Goal: Information Seeking & Learning: Understand process/instructions

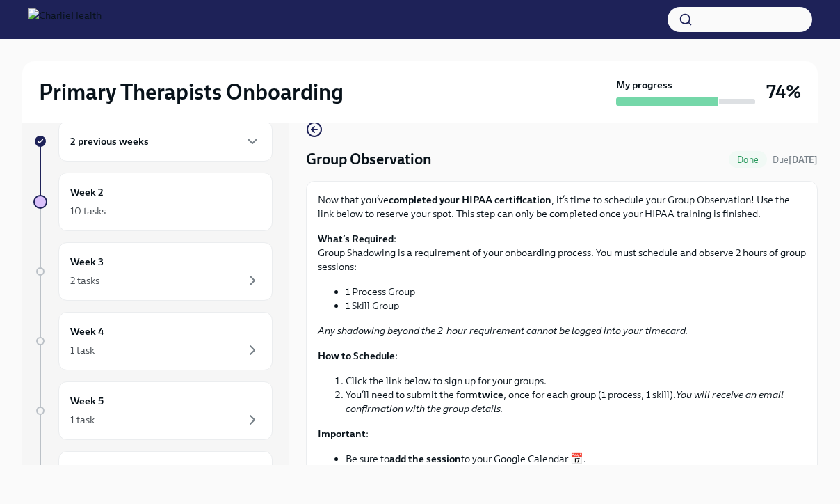
scroll to position [213, 0]
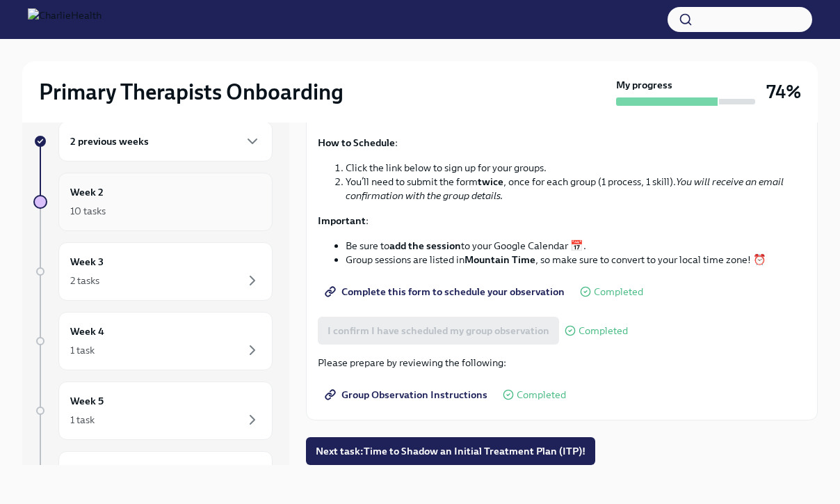
click at [179, 209] on div "10 tasks" at bounding box center [165, 210] width 191 height 17
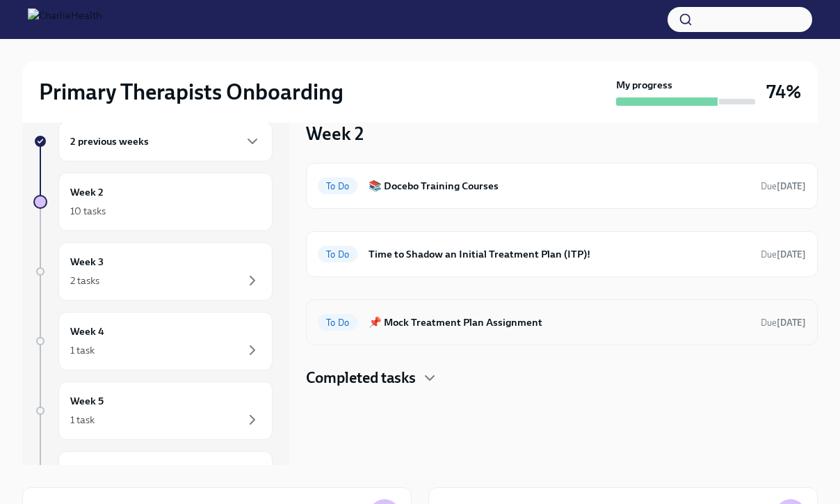
click at [474, 323] on h6 "📌 Mock Treatment Plan Assignment" at bounding box center [559, 321] width 381 height 15
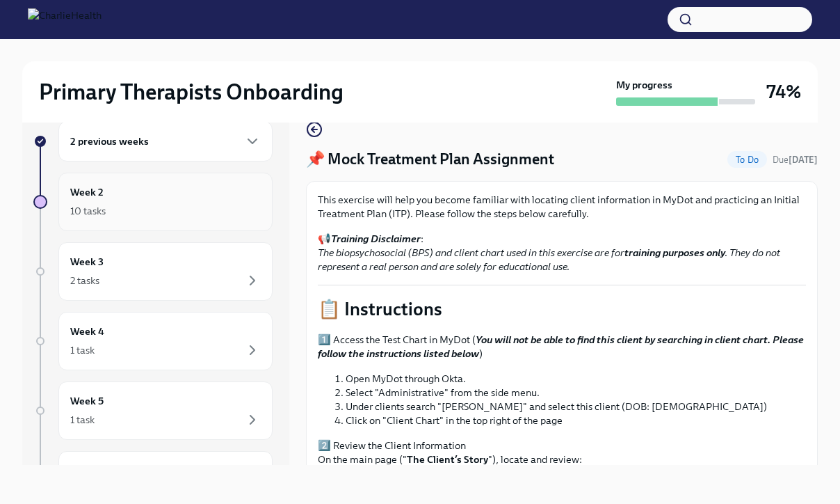
click at [189, 220] on div "Week 2 10 tasks" at bounding box center [165, 201] width 214 height 58
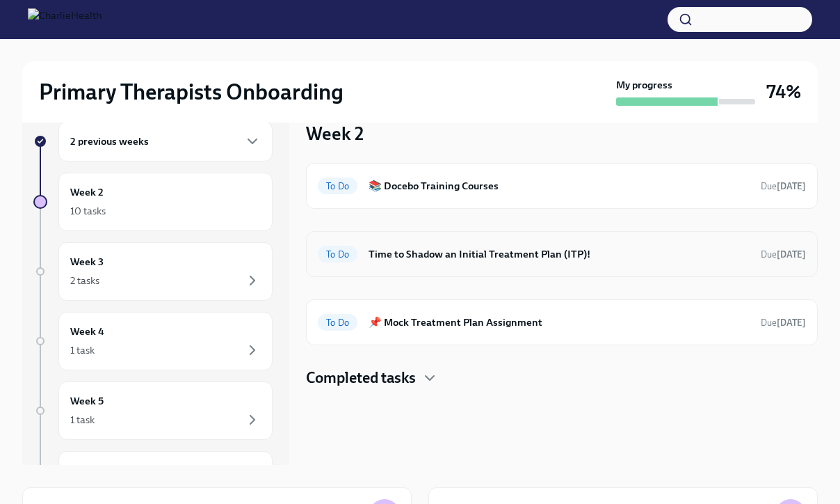
click at [582, 250] on h6 "Time to Shadow an Initial Treatment Plan (ITP)!" at bounding box center [559, 253] width 381 height 15
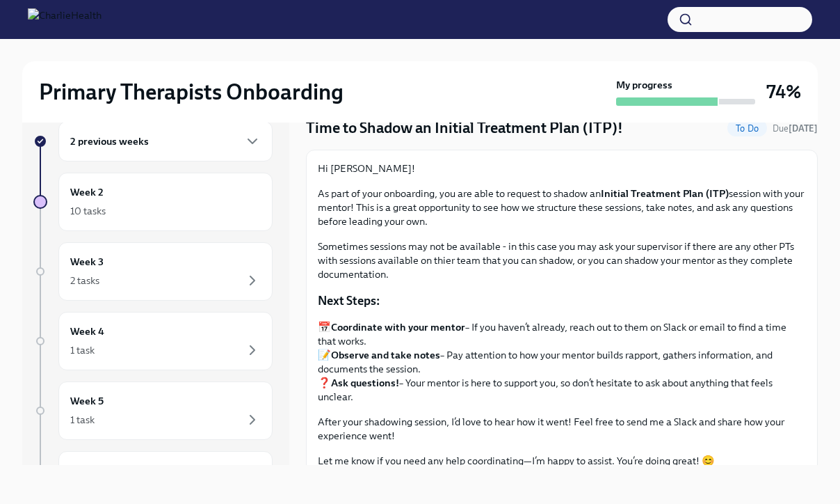
scroll to position [34, 0]
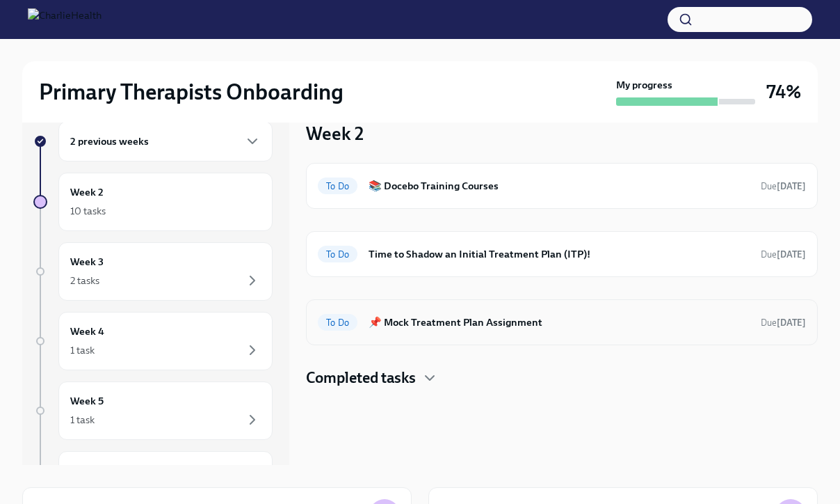
click at [523, 315] on h6 "📌 Mock Treatment Plan Assignment" at bounding box center [559, 321] width 381 height 15
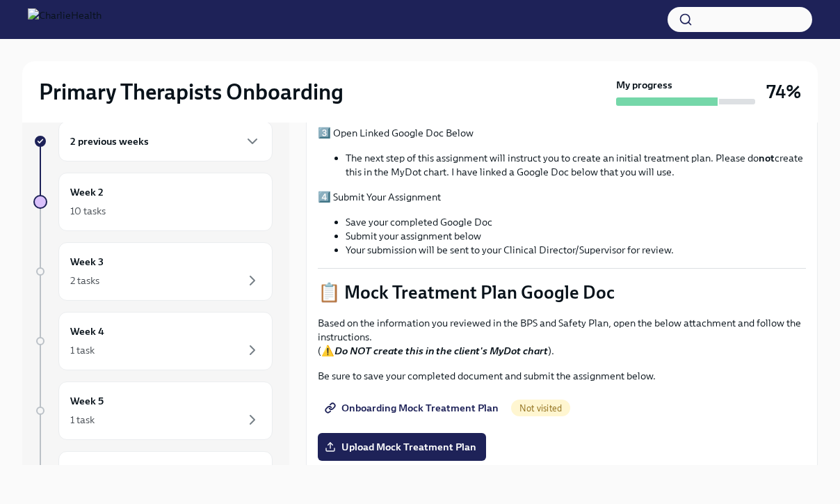
scroll to position [488, 0]
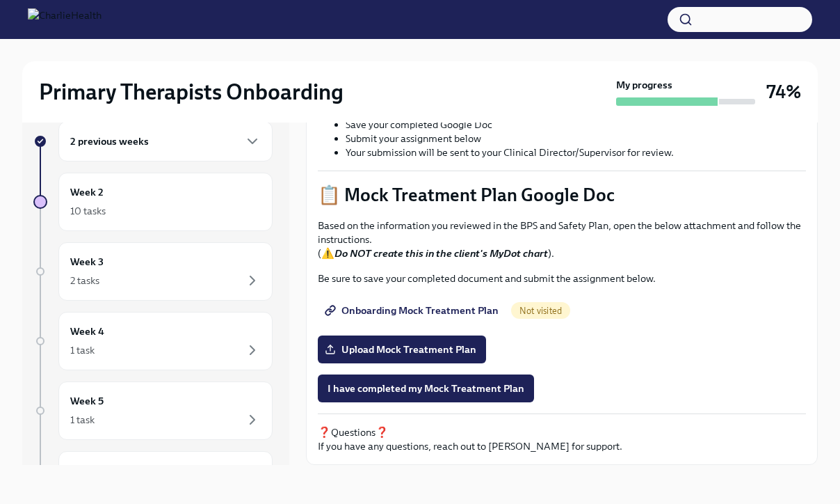
click at [457, 308] on span "Onboarding Mock Treatment Plan" at bounding box center [413, 310] width 171 height 14
click at [437, 307] on span "Onboarding Mock Treatment Plan" at bounding box center [413, 310] width 171 height 14
